Goal: Task Accomplishment & Management: Manage account settings

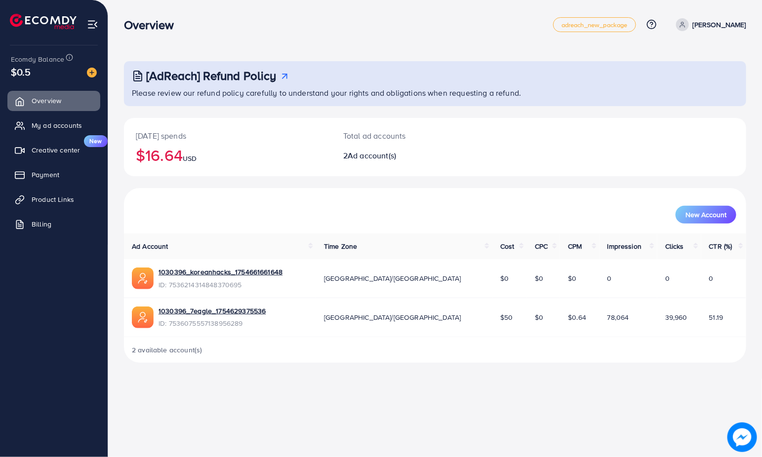
click at [274, 132] on p "[DATE] spends" at bounding box center [228, 136] width 184 height 12
click at [59, 128] on span "My ad accounts" at bounding box center [59, 126] width 50 height 10
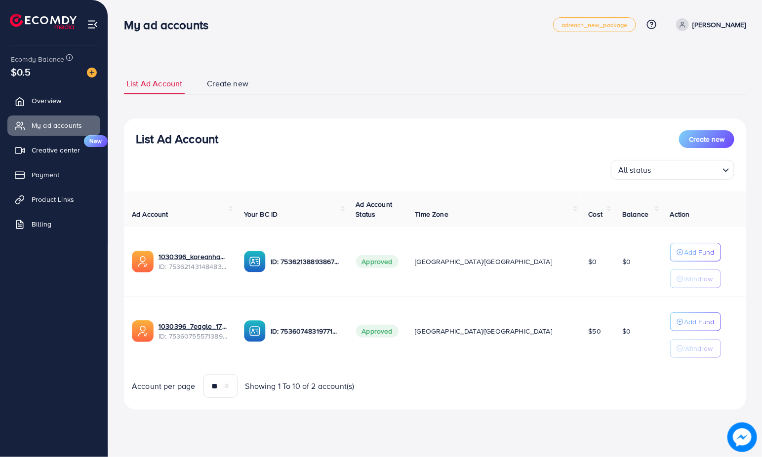
click at [40, 66] on div "$0.5" at bounding box center [54, 72] width 86 height 14
click at [48, 110] on link "Overview" at bounding box center [53, 101] width 93 height 20
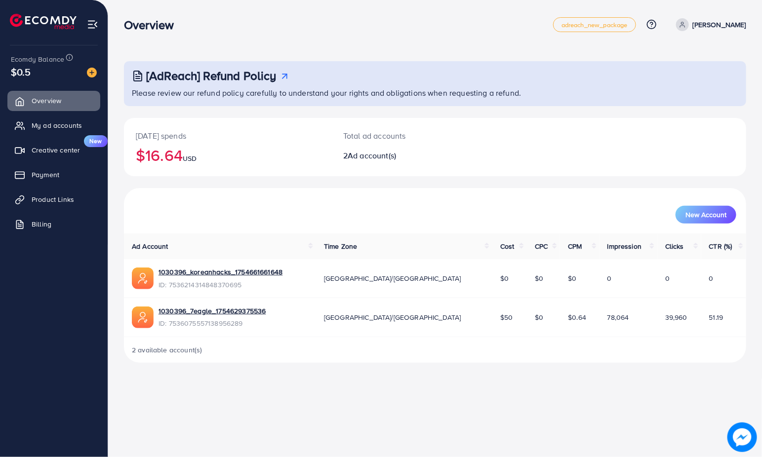
click at [357, 156] on span "Ad account(s)" at bounding box center [372, 155] width 48 height 11
